Goal: Check status: Check status

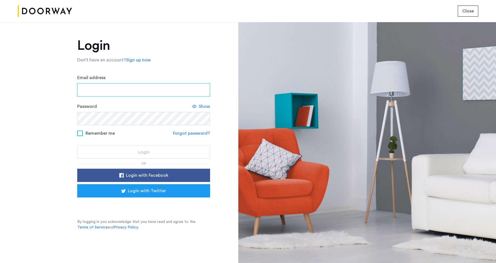
click at [169, 94] on input "Email address" at bounding box center [143, 89] width 133 height 13
type input "**********"
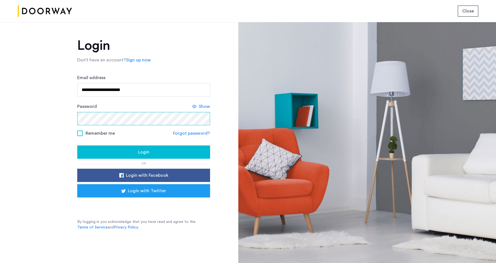
click at [77, 146] on button "Login" at bounding box center [143, 152] width 133 height 13
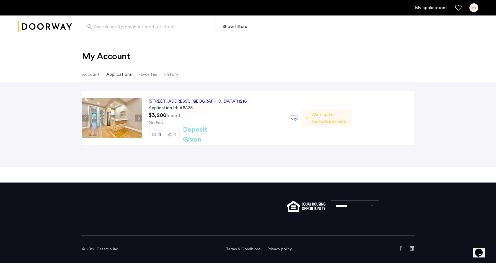
click at [336, 122] on span "Waiting for tenant's payment" at bounding box center [329, 118] width 36 height 13
click at [308, 114] on div "Waiting for tenant's payment" at bounding box center [327, 118] width 50 height 18
click at [229, 102] on div "692 Saint Marks Avenue, Unit 4BFL, Brooklyn , NY 11216" at bounding box center [198, 101] width 98 height 7
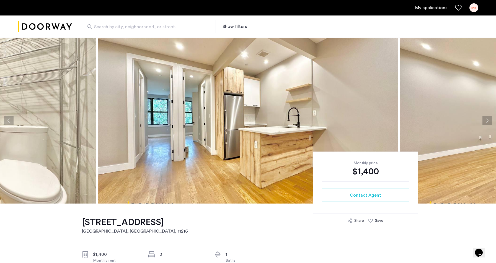
click at [364, 167] on div "$1,400" at bounding box center [365, 171] width 87 height 11
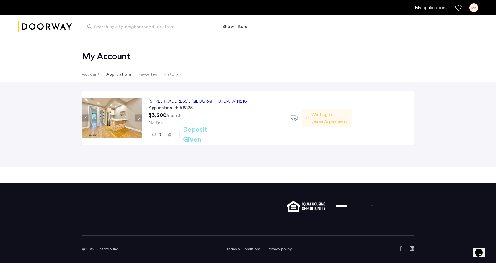
click at [320, 121] on span "Waiting for tenant's payment" at bounding box center [329, 118] width 36 height 13
